Goal: Task Accomplishment & Management: Manage account settings

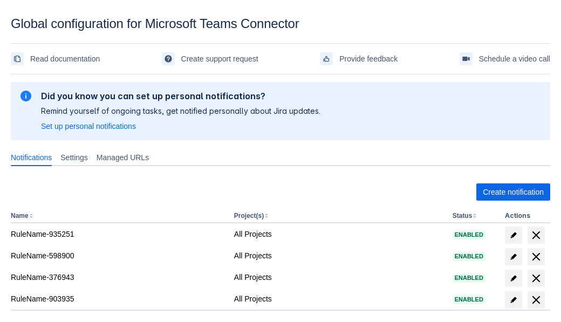
click at [513, 192] on span "Create notification" at bounding box center [512, 191] width 61 height 17
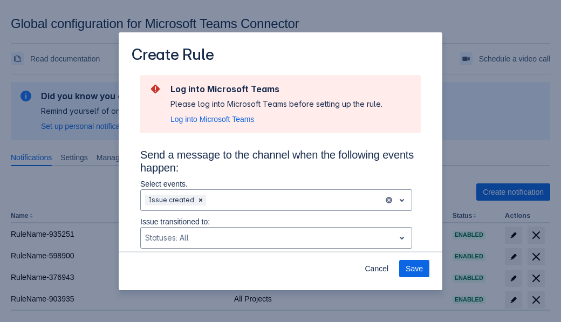
type input "RuleName-975615New Rule (5)"
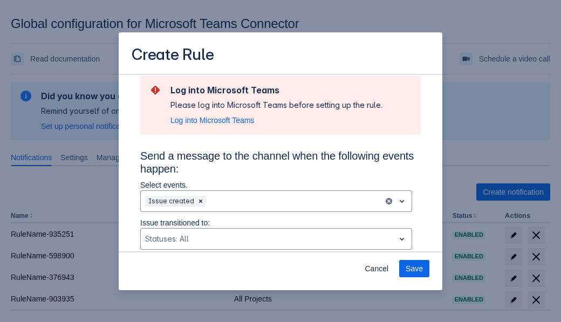
scroll to position [727, 0]
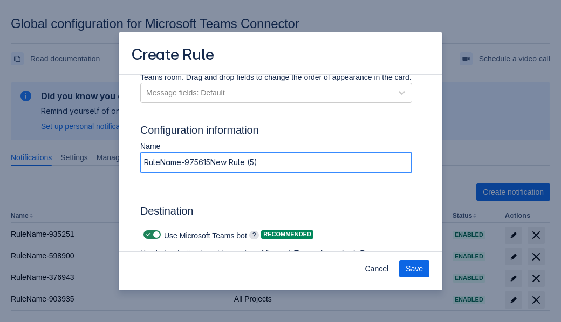
click at [200, 275] on span "Authenticate in Microsoft Teams" at bounding box center [200, 283] width 107 height 17
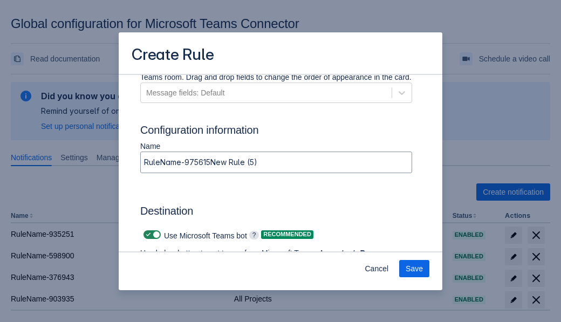
scroll to position [0, 0]
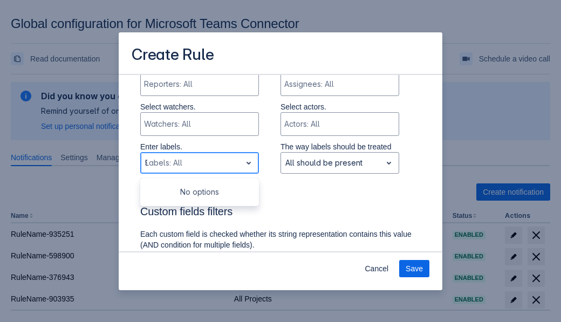
type input "975615_label"
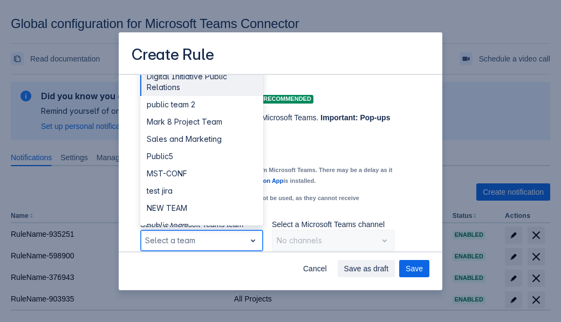
click at [201, 268] on div "Public4" at bounding box center [201, 276] width 123 height 17
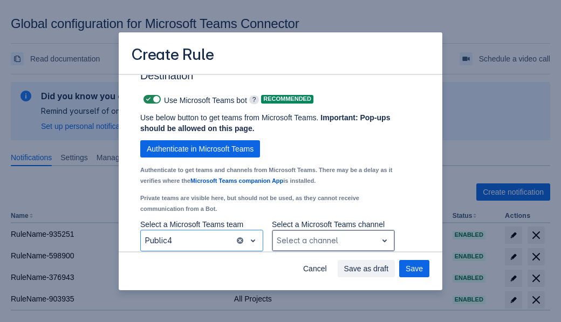
click at [333, 240] on div "Scrollable content" at bounding box center [325, 240] width 96 height 13
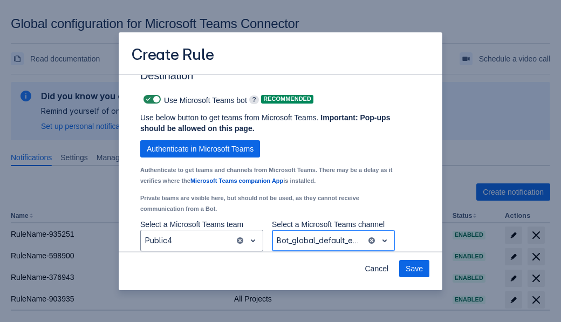
click at [414, 268] on span "Save" at bounding box center [413, 268] width 17 height 17
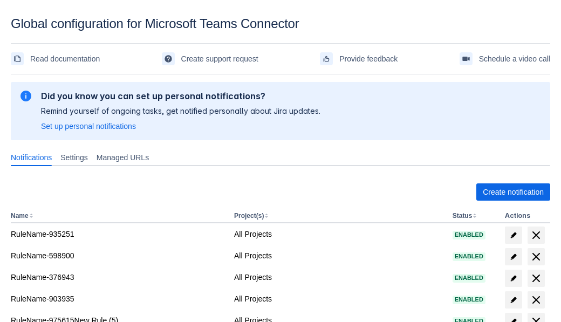
click at [535, 315] on span "delete" at bounding box center [535, 321] width 13 height 13
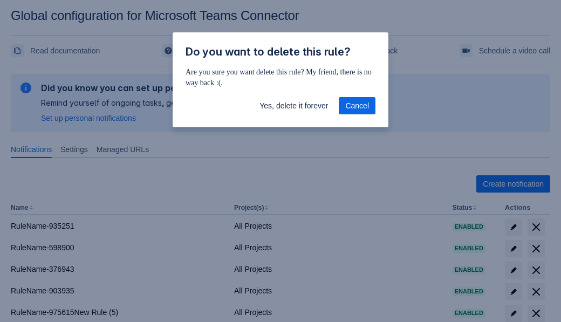
click at [293, 106] on span "Yes, delete it forever" at bounding box center [293, 105] width 68 height 17
